Goal: Entertainment & Leisure: Consume media (video, audio)

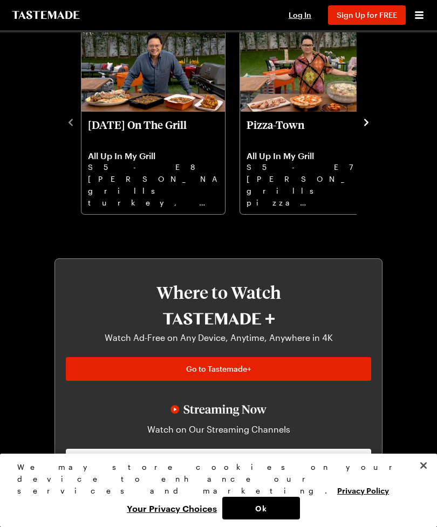
click at [370, 120] on icon "navigate to next item" at bounding box center [366, 122] width 11 height 11
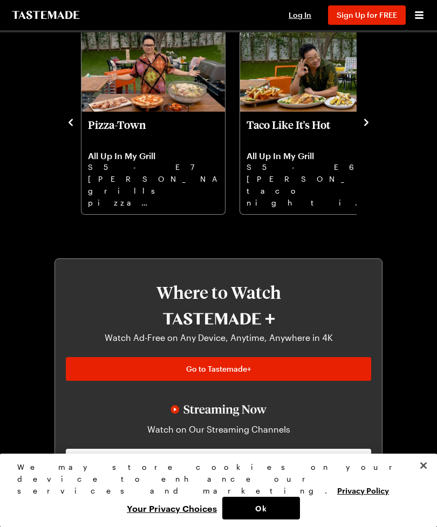
click at [366, 119] on icon "navigate to next item" at bounding box center [366, 122] width 11 height 11
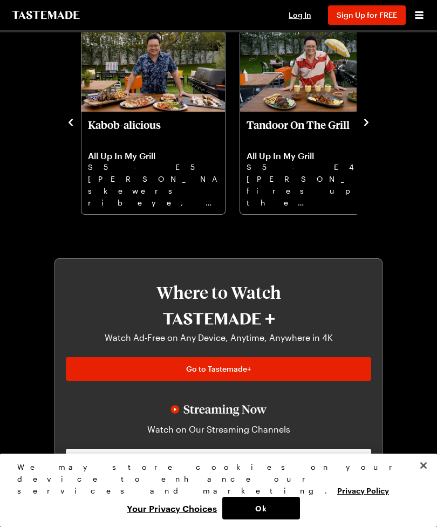
click at [369, 124] on icon "navigate to next item" at bounding box center [366, 122] width 11 height 11
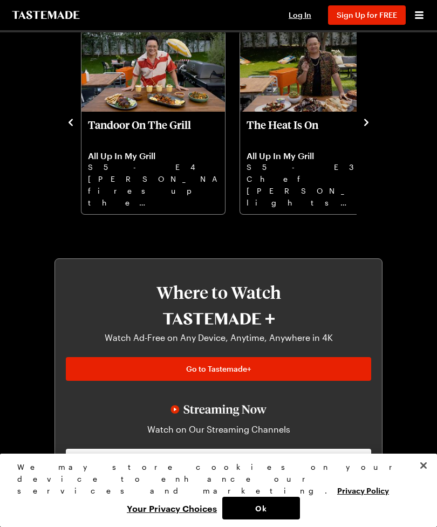
click at [369, 120] on icon "navigate to next item" at bounding box center [366, 122] width 11 height 11
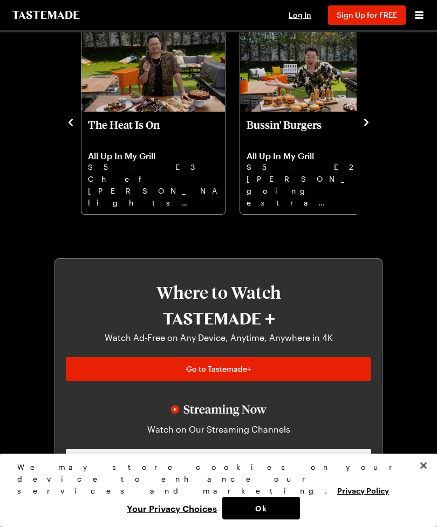
click at [367, 118] on icon "navigate to next item" at bounding box center [366, 122] width 11 height 11
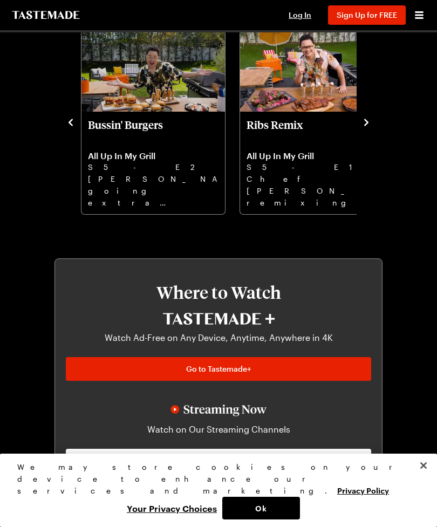
click at [369, 120] on icon "navigate to next item" at bounding box center [366, 122] width 11 height 11
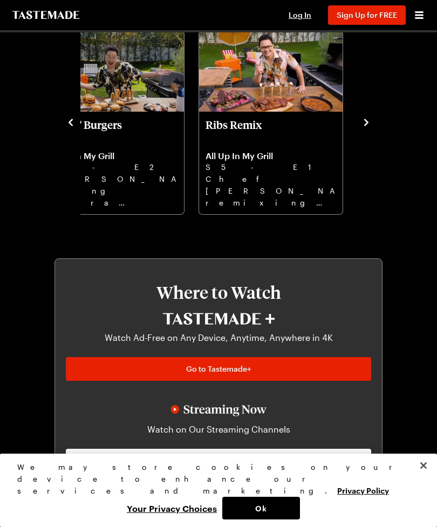
click at [366, 121] on icon "navigate to next item" at bounding box center [366, 122] width 4 height 7
click at [367, 123] on icon "navigate to next item" at bounding box center [366, 122] width 4 height 7
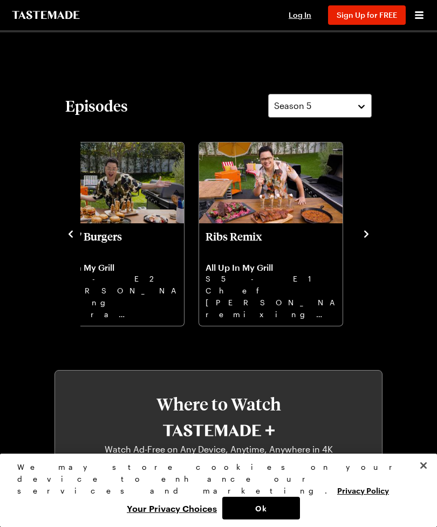
scroll to position [348, 0]
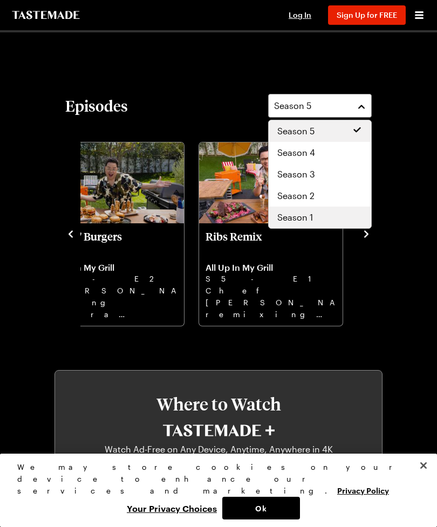
click at [320, 221] on div "Season 1" at bounding box center [319, 217] width 85 height 13
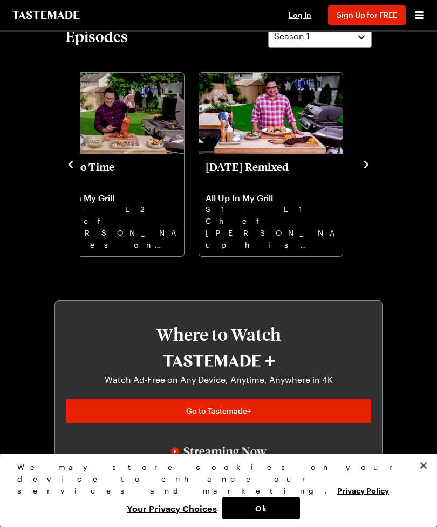
scroll to position [420, 0]
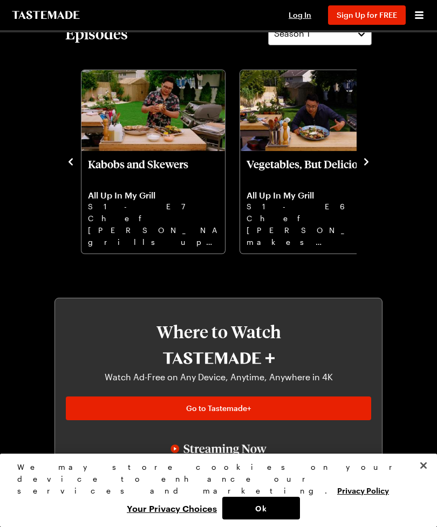
click at [171, 165] on p "Kabobs and Skewers" at bounding box center [153, 171] width 131 height 26
click at [70, 159] on icon "navigate to previous item" at bounding box center [70, 161] width 11 height 11
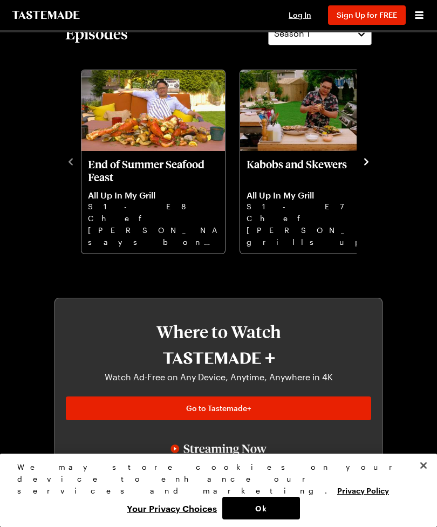
click at [67, 161] on icon "navigate to previous item" at bounding box center [70, 161] width 11 height 11
click at [65, 159] on div "Episodes Season 1 End of Summer Seafood Feast All Up In My Grill S1 - E8 Chef […" at bounding box center [219, 138] width 328 height 233
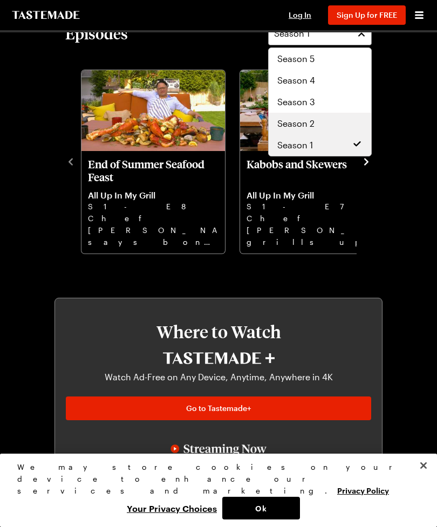
click at [321, 124] on div "Season 2" at bounding box center [319, 123] width 85 height 13
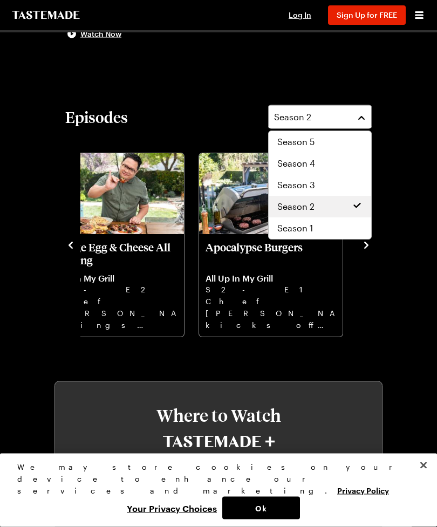
scroll to position [337, 0]
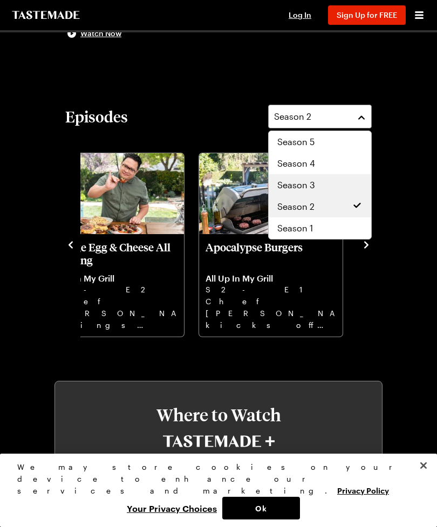
click at [321, 182] on div "Season 3" at bounding box center [319, 185] width 85 height 13
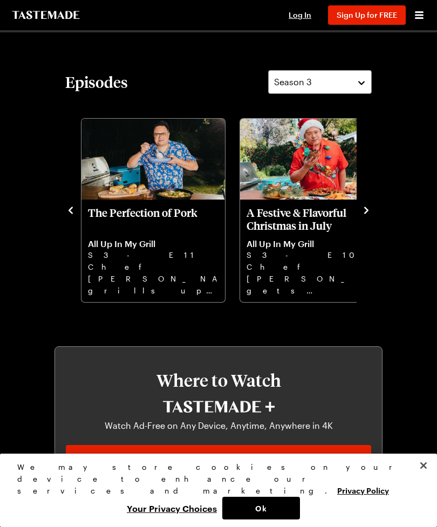
scroll to position [371, 0]
